Goal: Check status: Check status

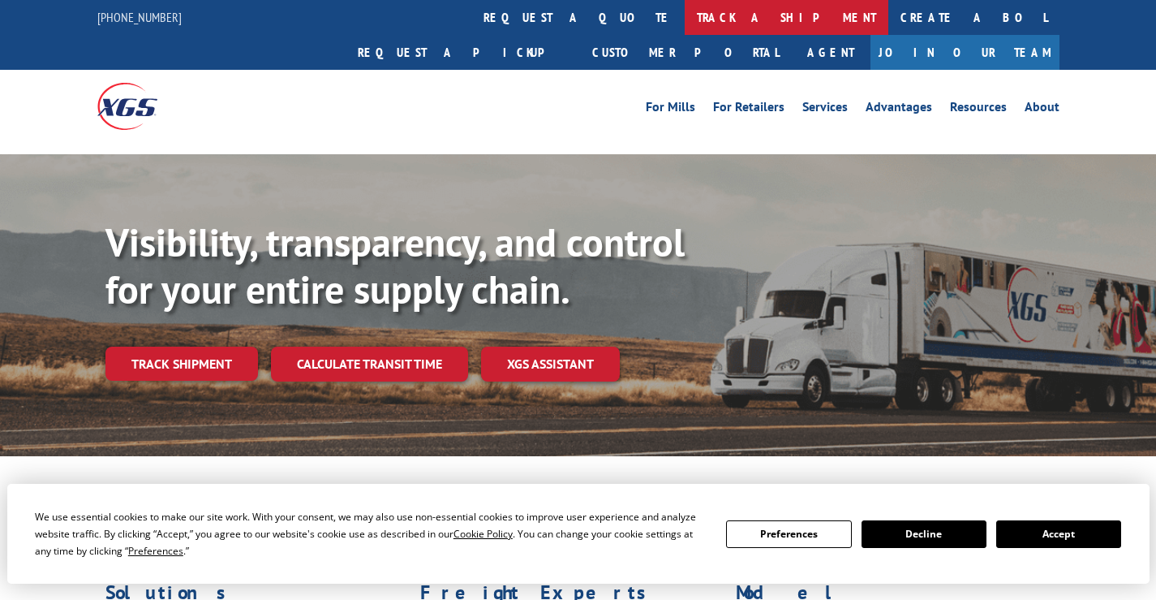
click at [685, 12] on link "track a shipment" at bounding box center [787, 17] width 204 height 35
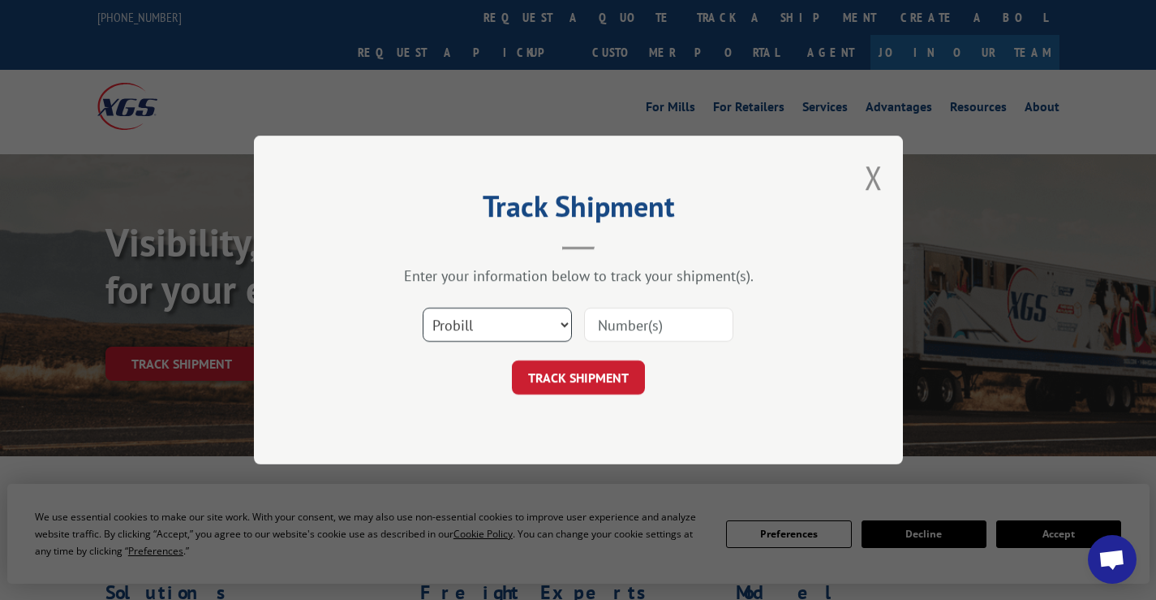
click at [531, 333] on select "Select category... Probill BOL PO" at bounding box center [497, 324] width 149 height 34
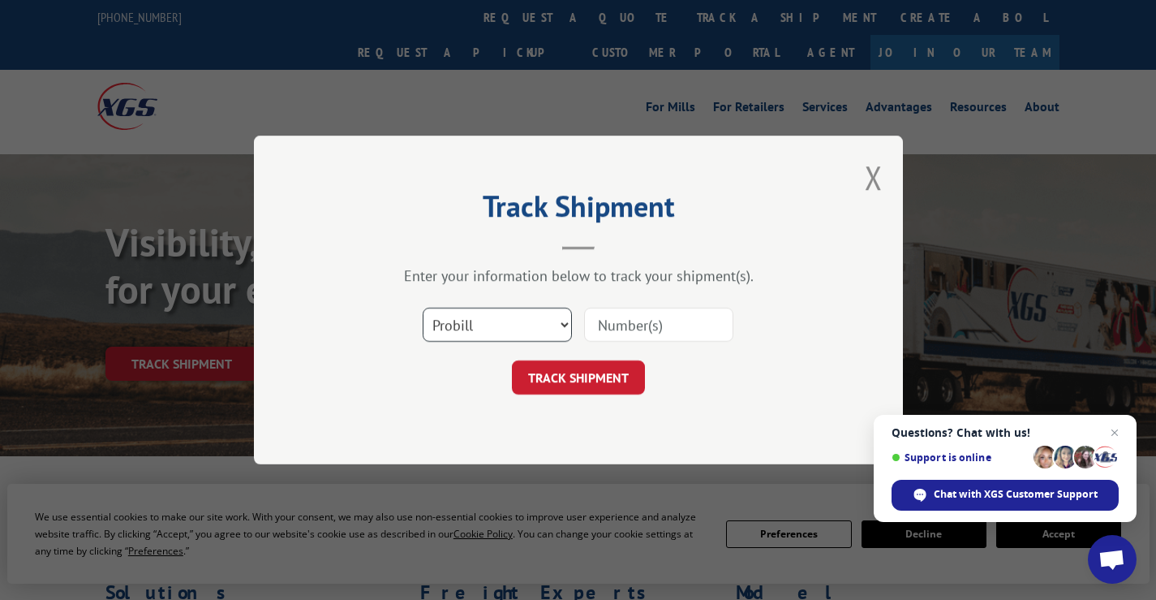
select select "bol"
click at [423, 307] on select "Select category... Probill BOL PO" at bounding box center [497, 324] width 149 height 34
paste input "0911424"
type input "0911424"
click at [578, 378] on button "TRACK SHIPMENT" at bounding box center [578, 377] width 133 height 34
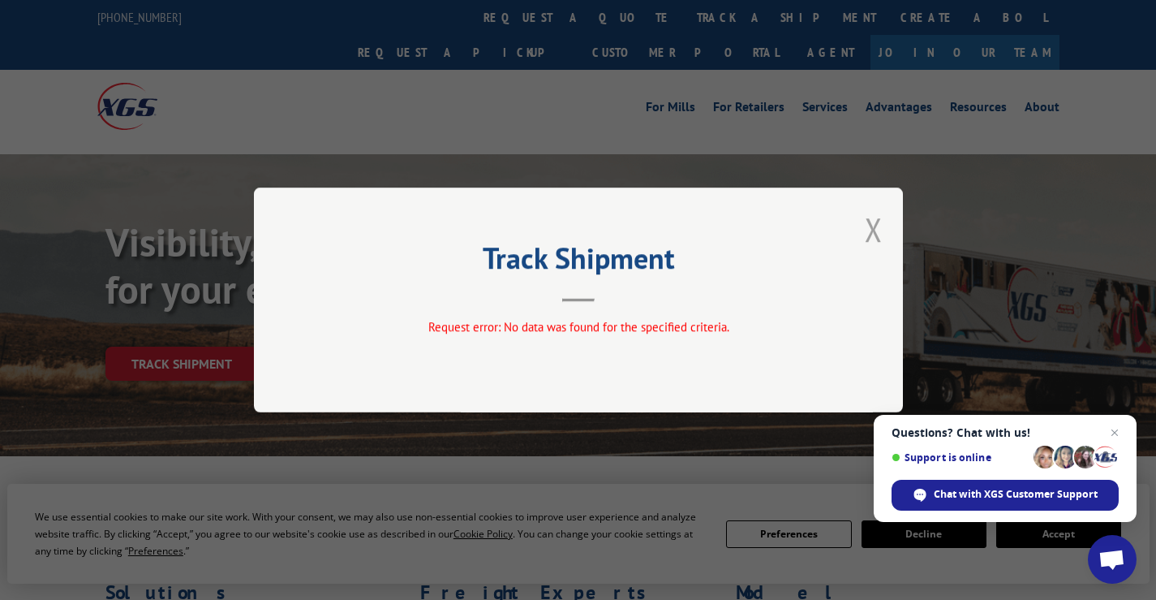
click at [866, 233] on button "Close modal" at bounding box center [874, 229] width 18 height 43
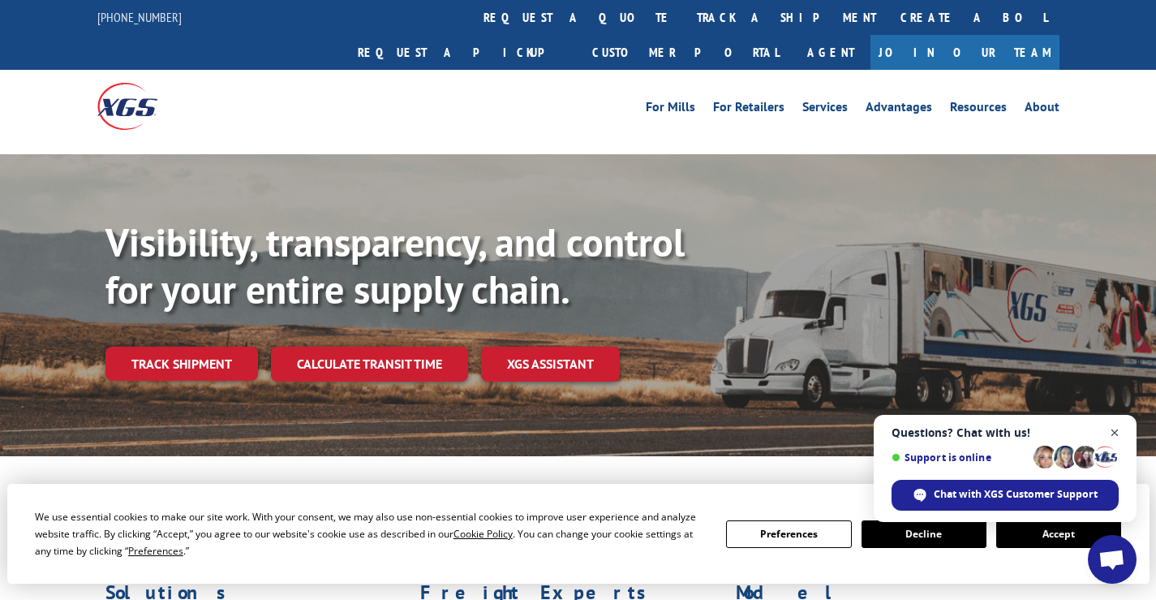
click at [1116, 428] on span "Close chat" at bounding box center [1115, 433] width 20 height 20
